Goal: Task Accomplishment & Management: Manage account settings

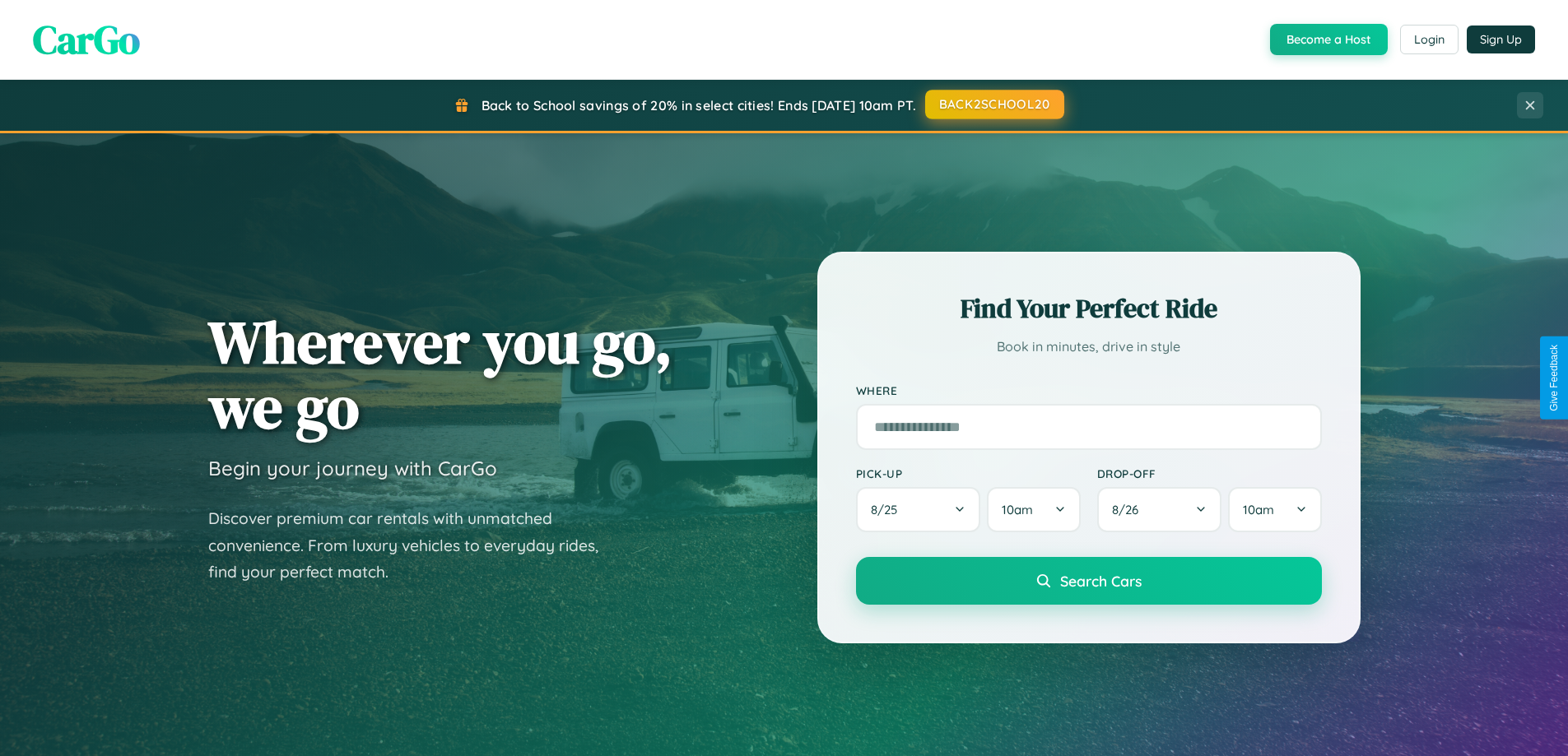
click at [994, 104] on button "BACK2SCHOOL20" at bounding box center [995, 104] width 139 height 30
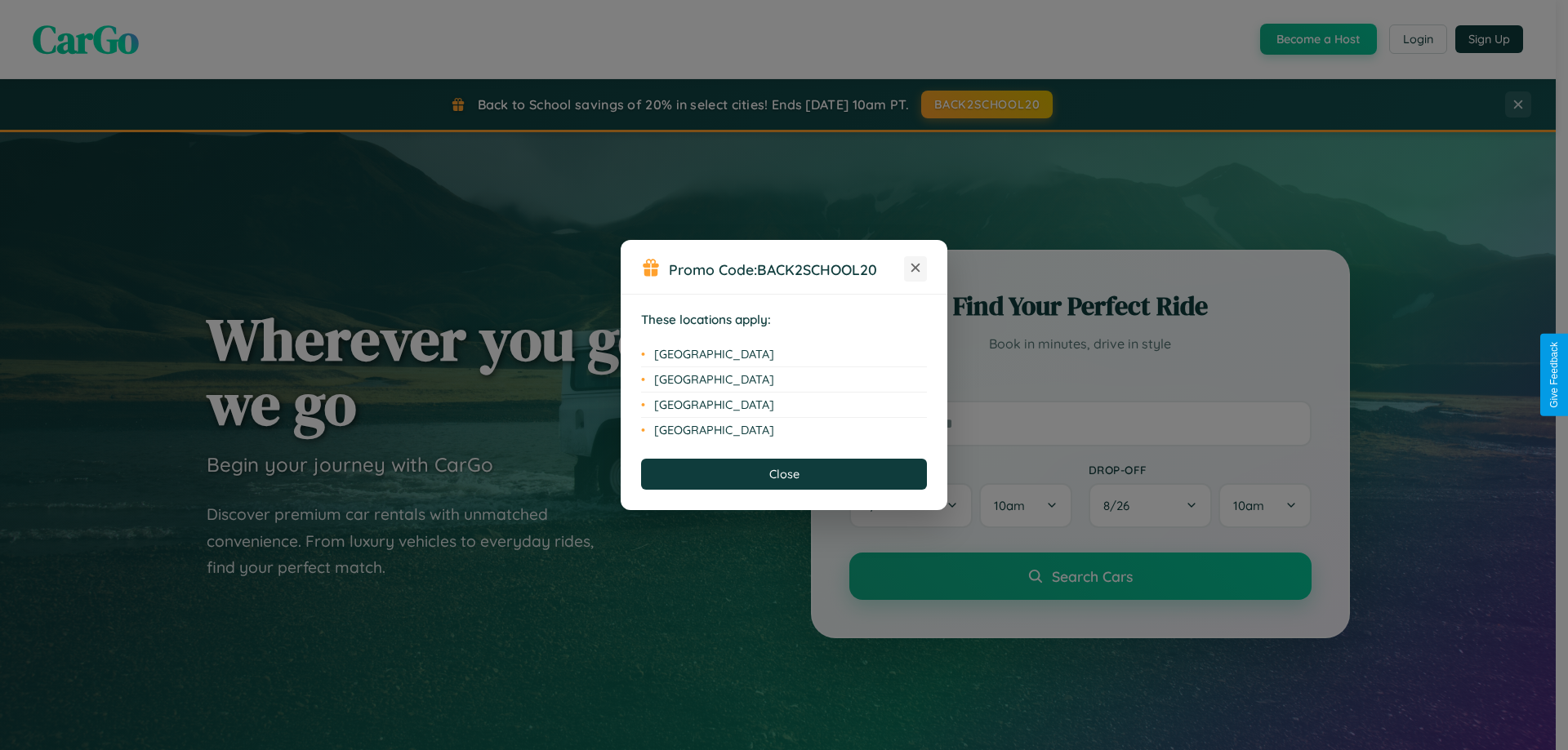
click at [916, 269] on icon at bounding box center [916, 268] width 9 height 9
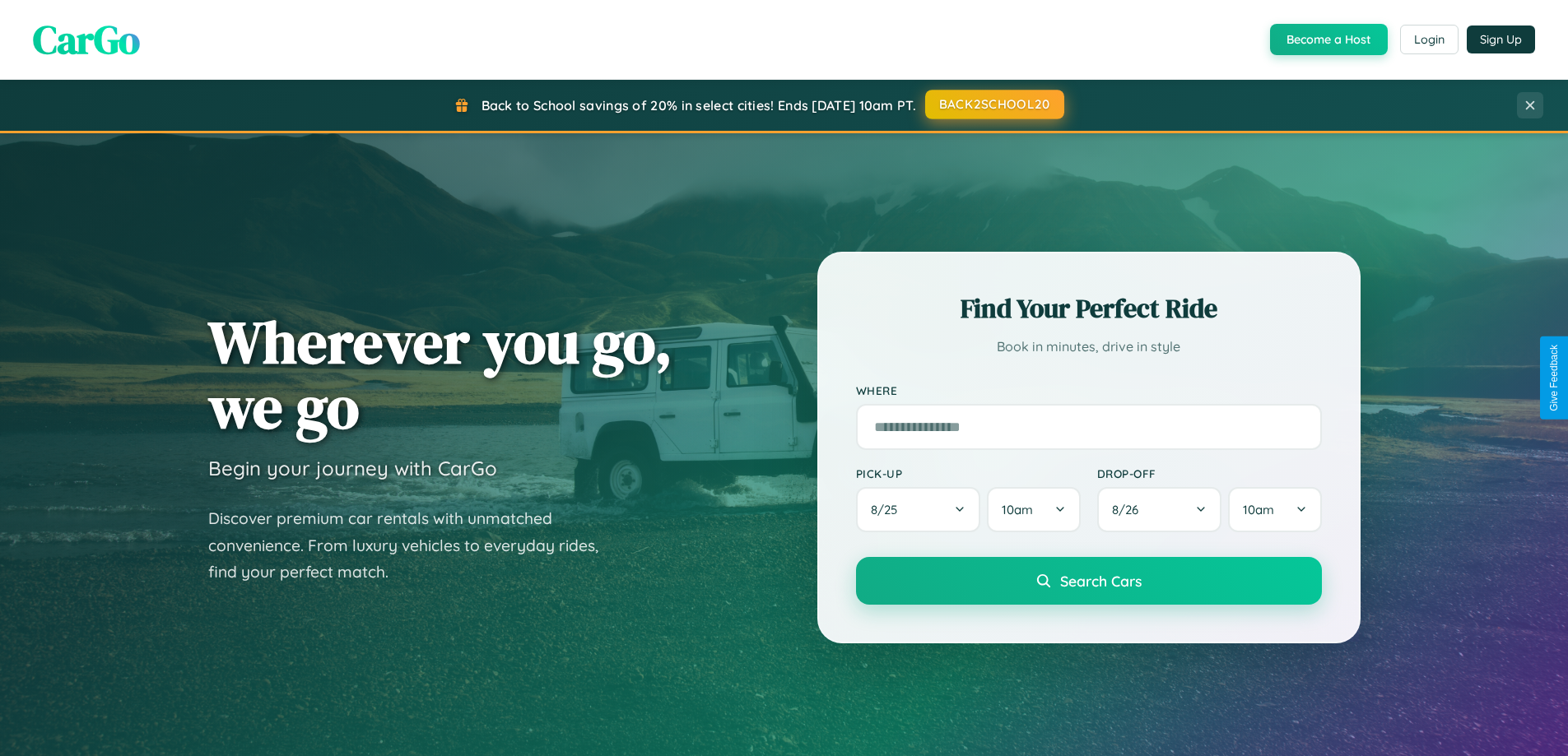
click at [994, 104] on button "BACK2SCHOOL20" at bounding box center [995, 104] width 139 height 30
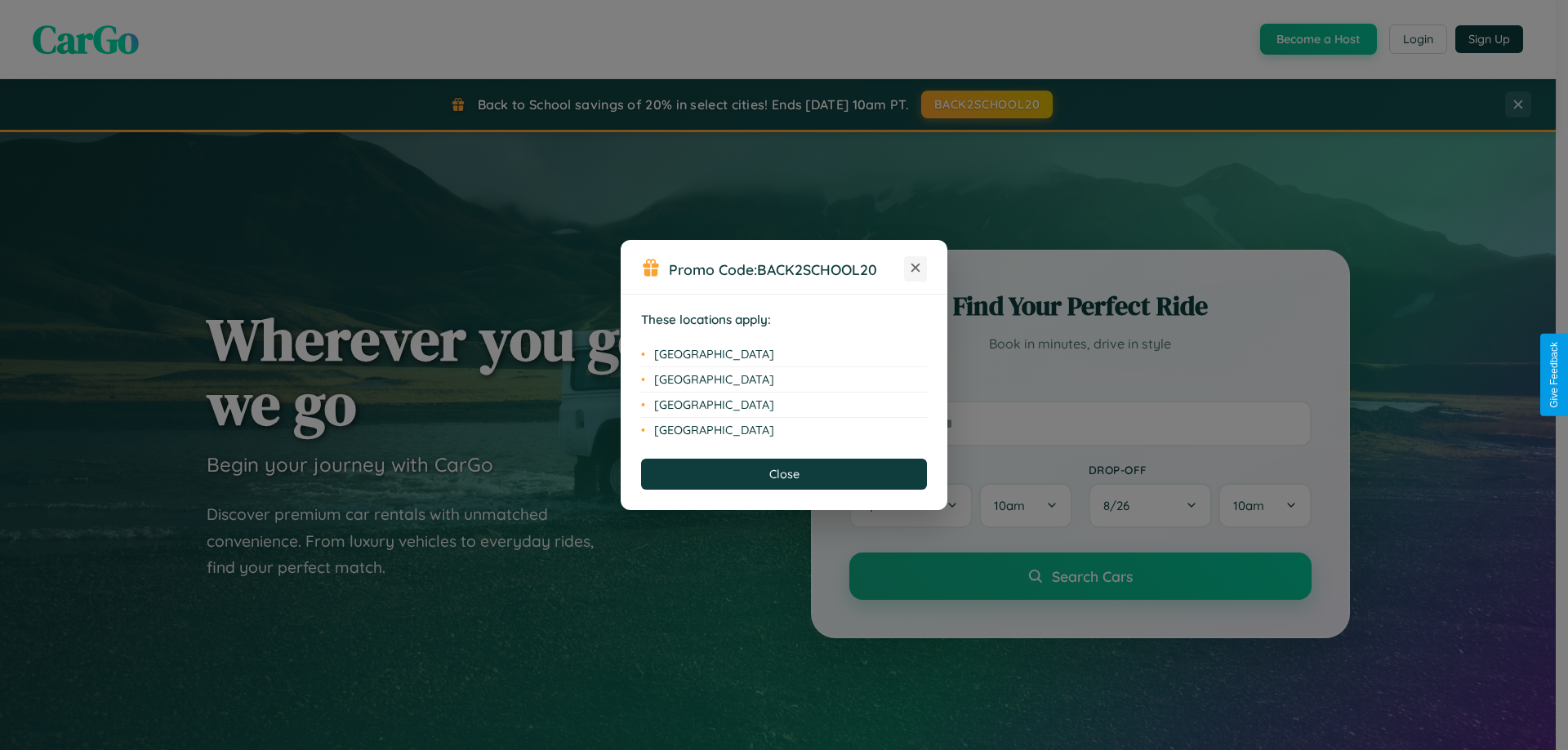
click at [916, 269] on icon at bounding box center [916, 268] width 9 height 9
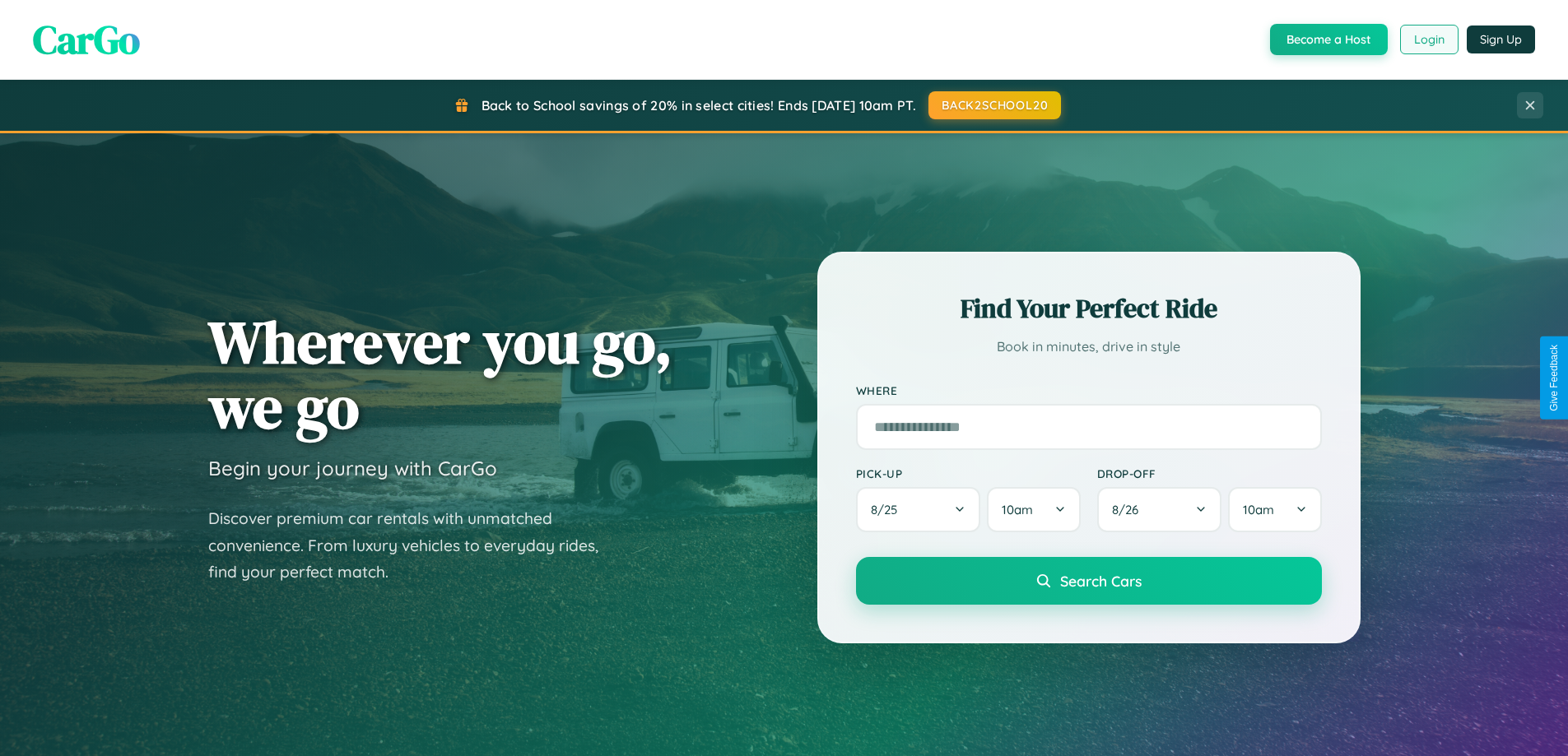
click at [1428, 39] on button "Login" at bounding box center [1429, 39] width 58 height 30
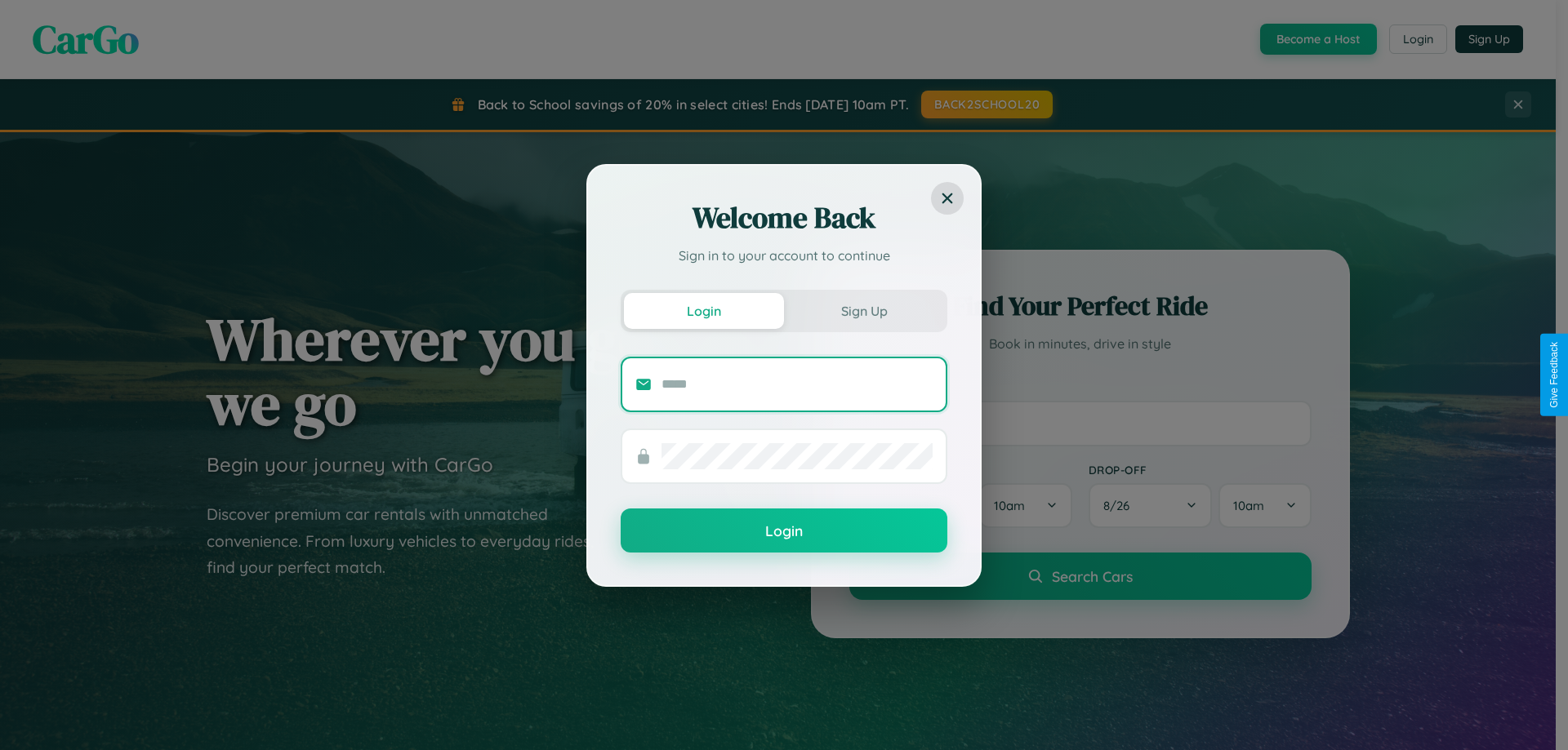
click at [797, 384] on input "text" at bounding box center [797, 384] width 271 height 27
type input "**********"
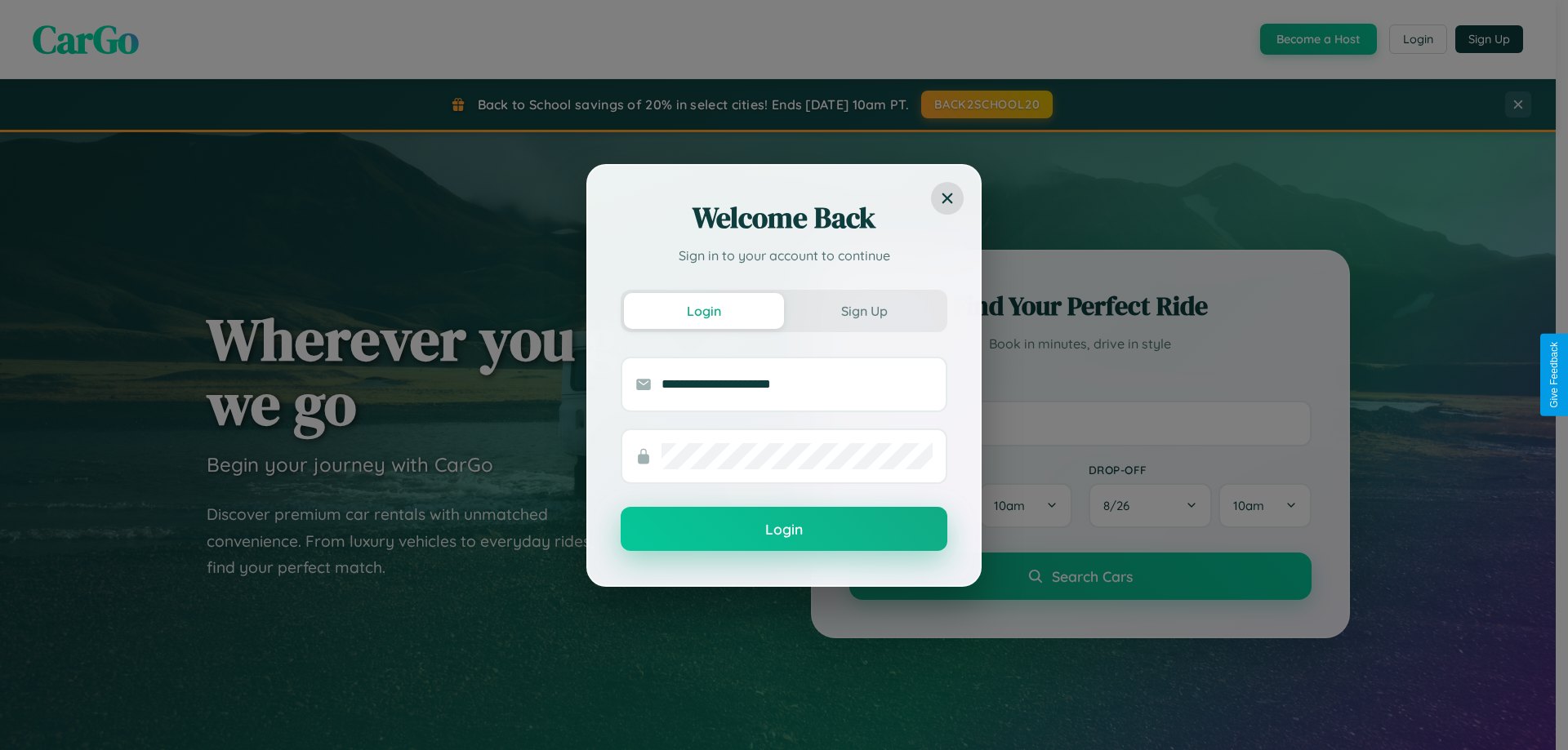
click at [784, 530] on button "Login" at bounding box center [784, 529] width 327 height 44
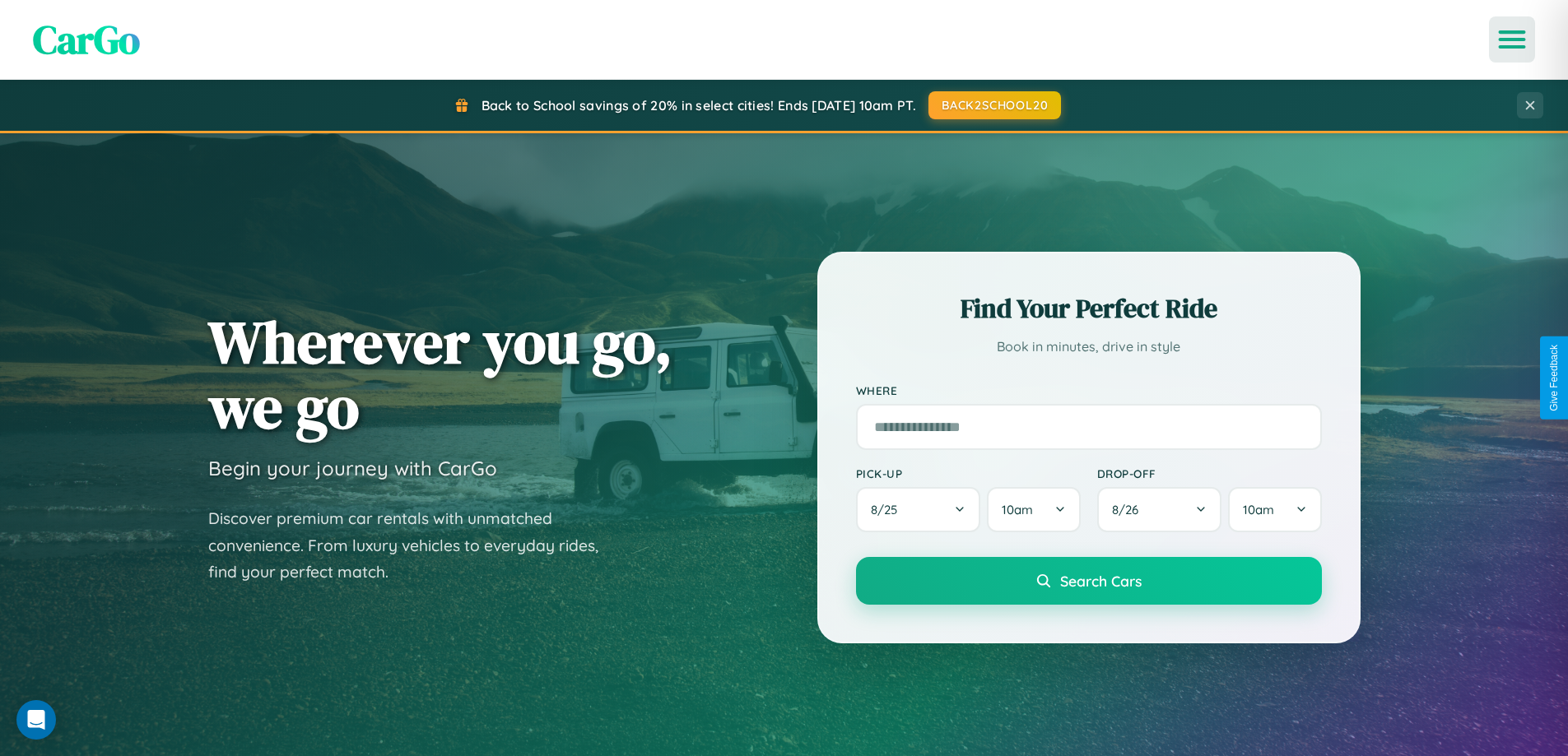
click at [1512, 39] on icon "Open menu" at bounding box center [1512, 39] width 24 height 14
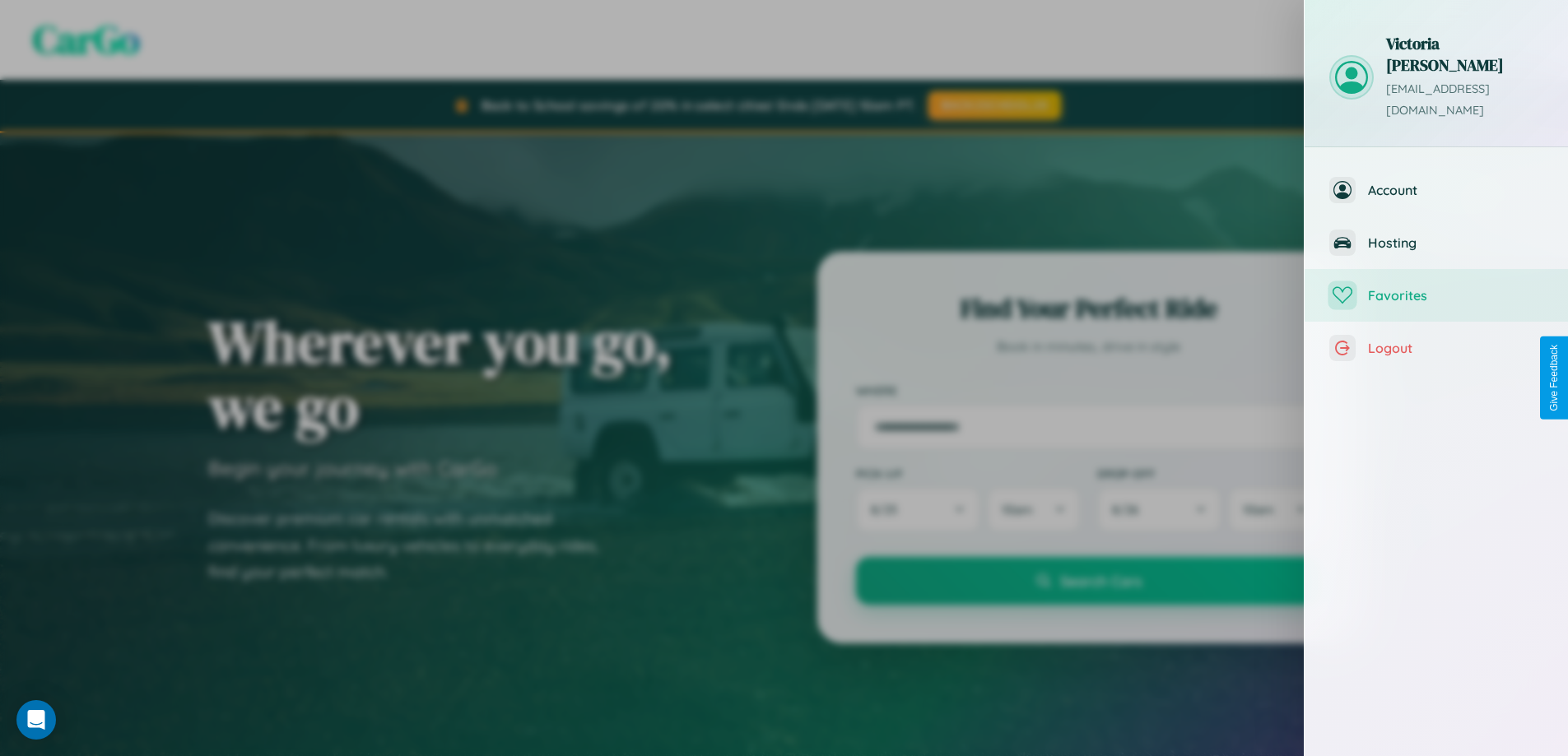
click at [1437, 287] on span "Favorites" at bounding box center [1455, 295] width 175 height 16
